Goal: Information Seeking & Learning: Understand process/instructions

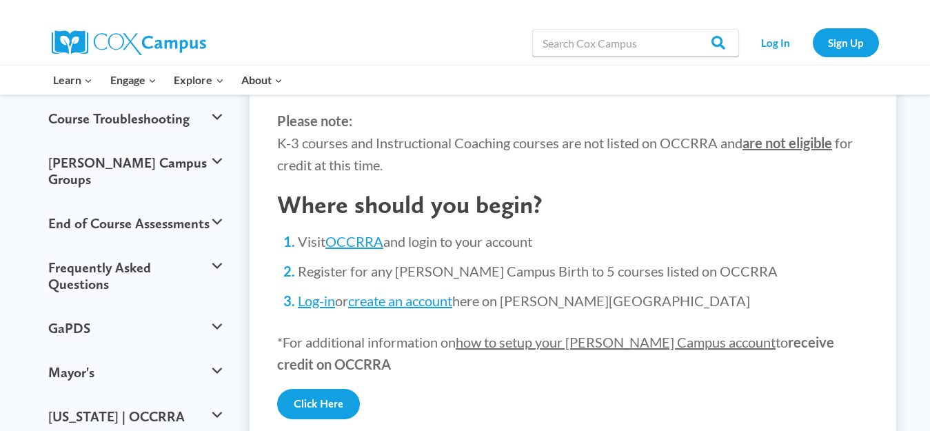
scroll to position [217, 0]
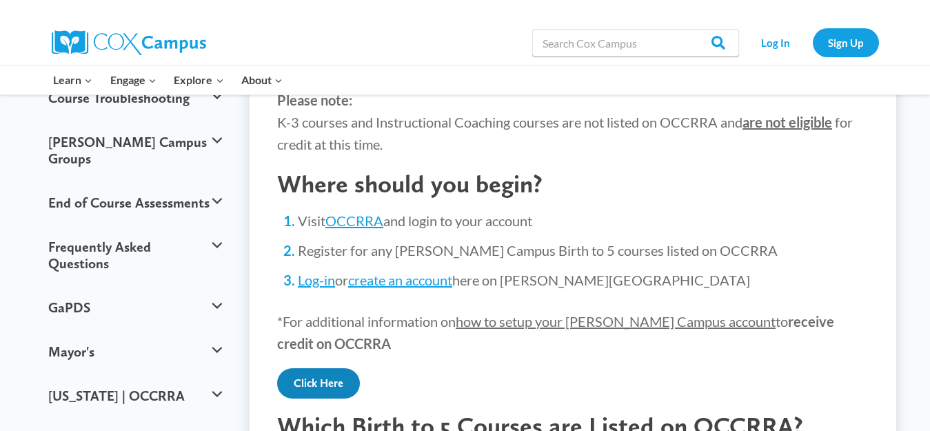
click at [318, 383] on link "Click Here" at bounding box center [318, 383] width 83 height 30
click at [353, 221] on link "OCCRRA" at bounding box center [354, 220] width 58 height 17
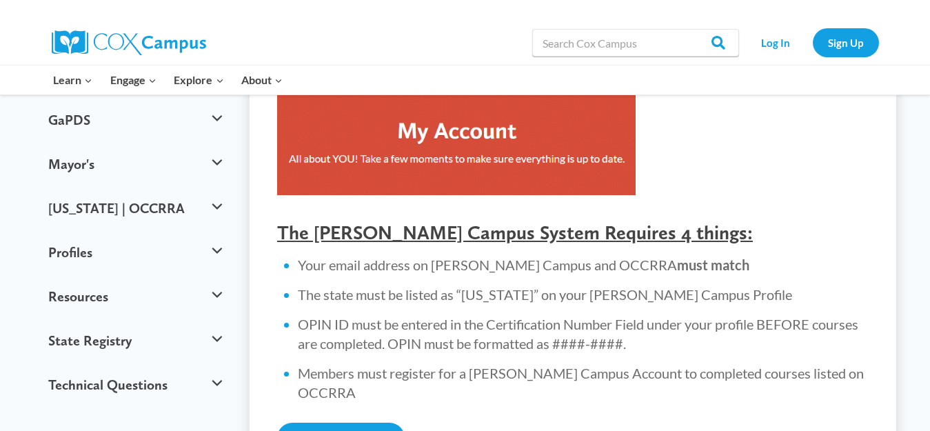
scroll to position [524, 0]
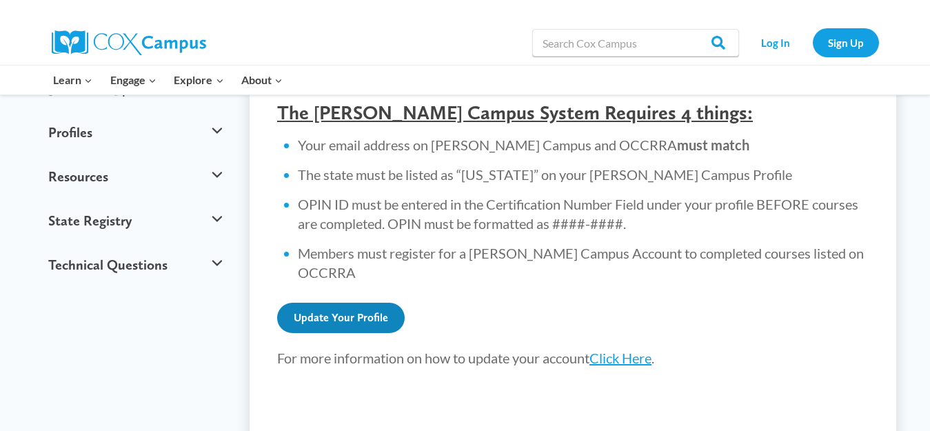
click at [358, 303] on link "Update Your Profile" at bounding box center [340, 318] width 127 height 30
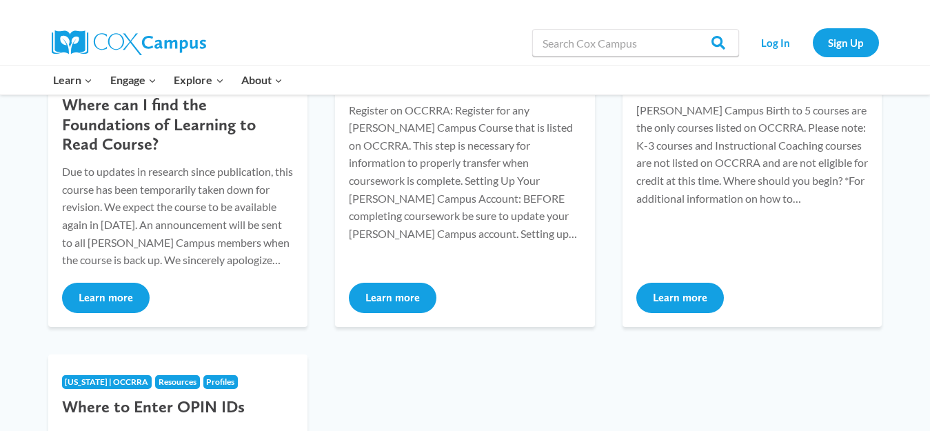
scroll to position [322, 0]
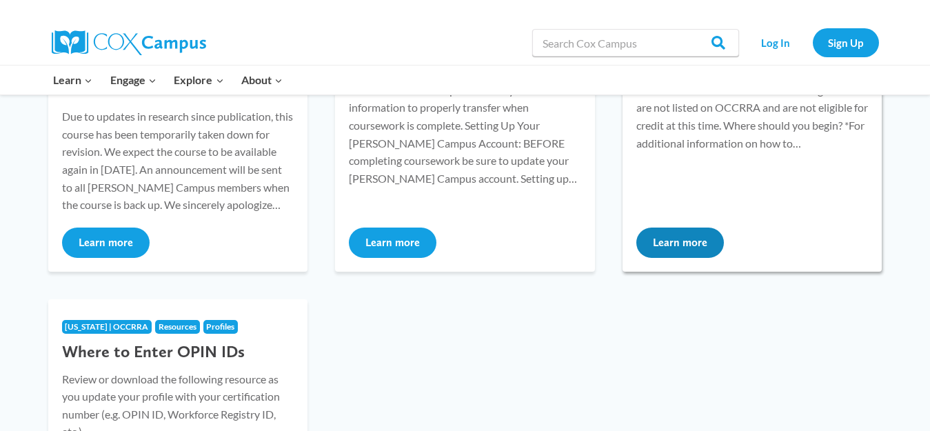
click at [673, 240] on button "Learn more" at bounding box center [680, 242] width 88 height 30
